Goal: Task Accomplishment & Management: Manage account settings

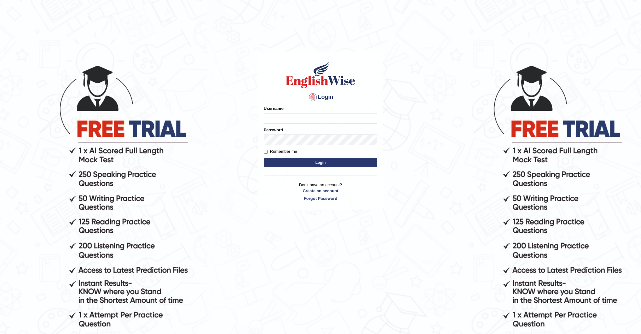
click at [246, 140] on body "Login Please fix the following errors: Username Password Remember me Login Don'…" at bounding box center [320, 199] width 641 height 334
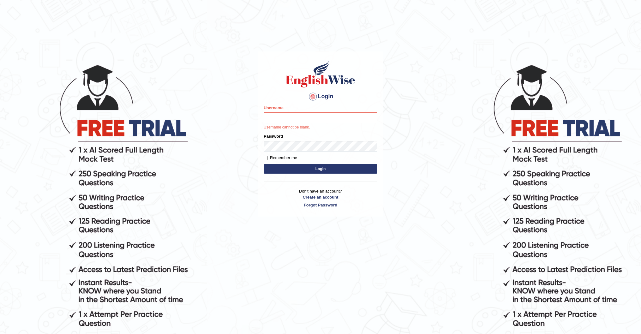
scroll to position [64, 0]
